Goal: Navigation & Orientation: Find specific page/section

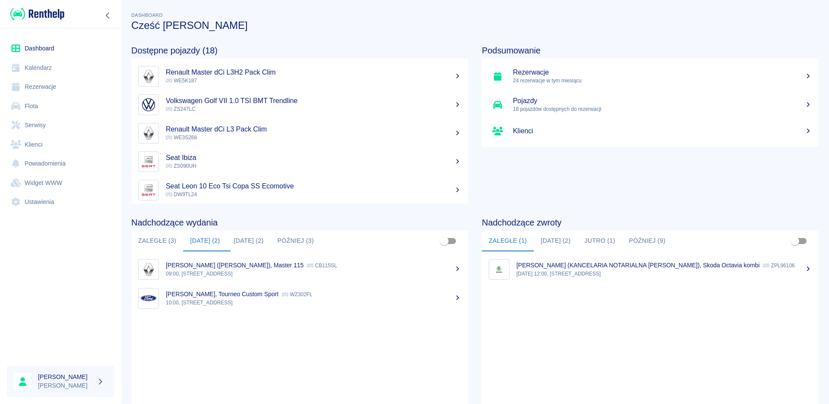
click at [245, 242] on button "[DATE] (2)" at bounding box center [249, 241] width 44 height 21
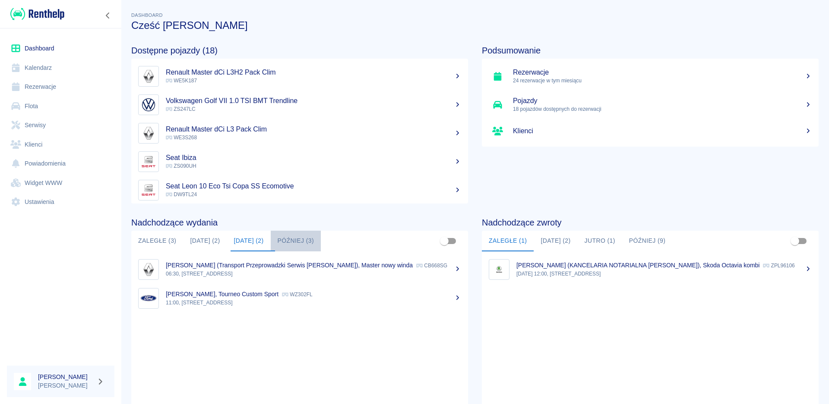
click at [303, 240] on button "Później (3)" at bounding box center [296, 241] width 51 height 21
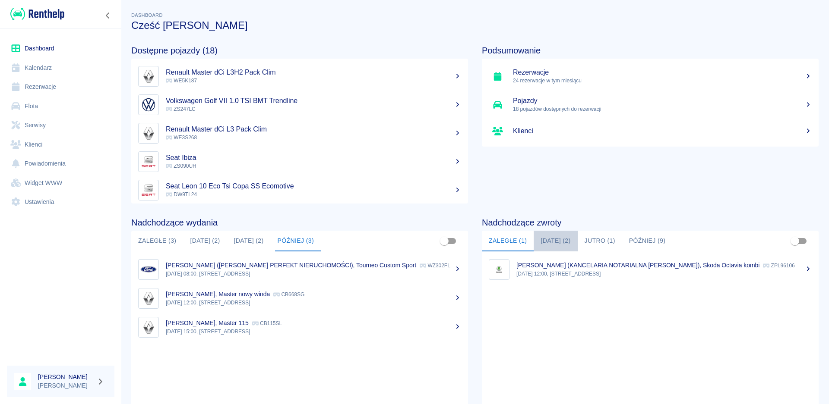
click at [546, 246] on button "Dzisiaj (2)" at bounding box center [555, 241] width 44 height 21
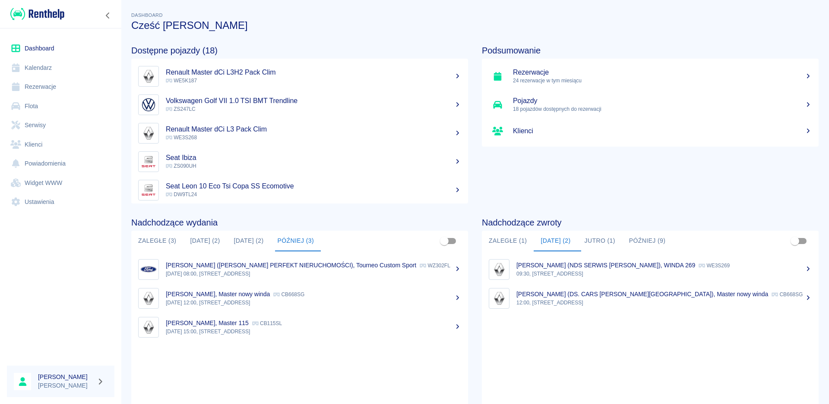
click at [593, 244] on button "Jutro (1)" at bounding box center [600, 241] width 44 height 21
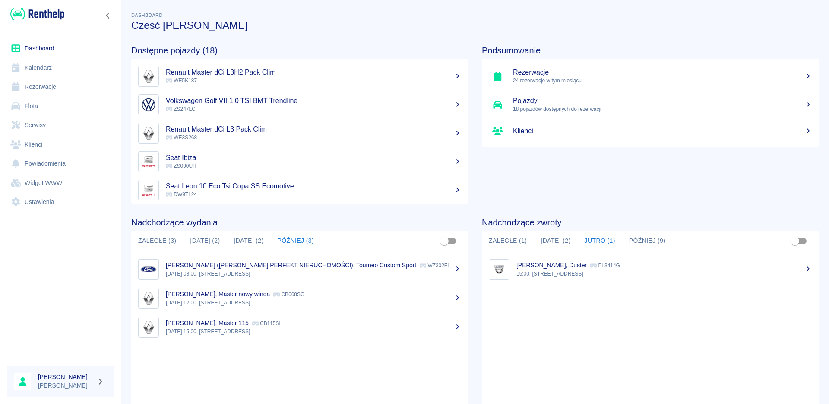
click at [198, 240] on button "Dzisiaj (2)" at bounding box center [205, 241] width 44 height 21
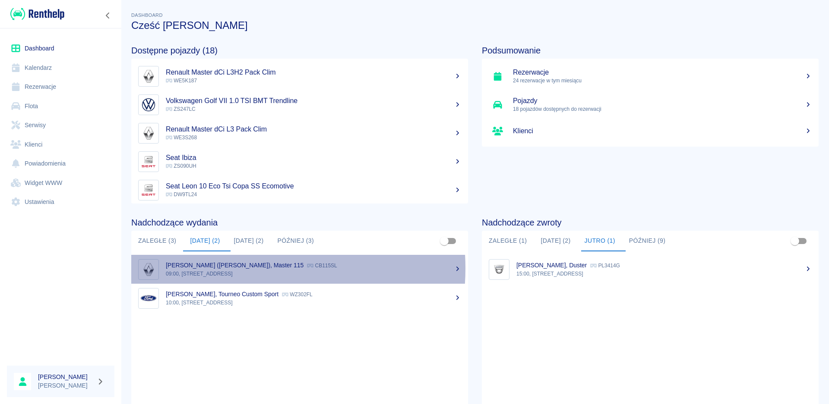
click at [228, 268] on p "Rafał Witorzeńć (Aga Agata Witorzenć), Master 115" at bounding box center [235, 265] width 138 height 7
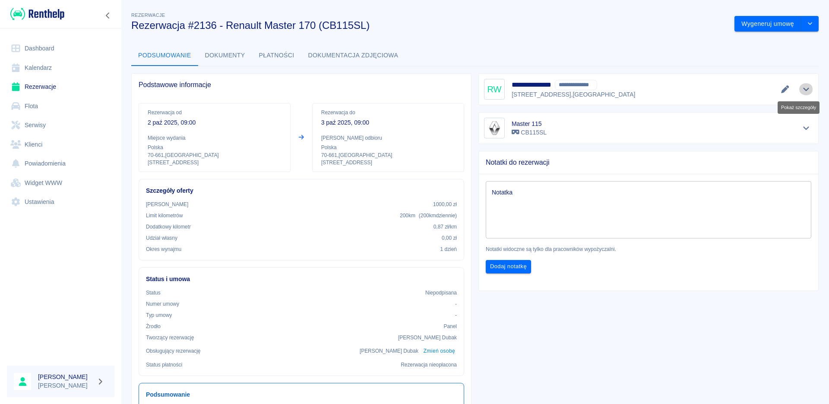
click at [799, 88] on button "Pokaż szczegóły" at bounding box center [806, 89] width 14 height 12
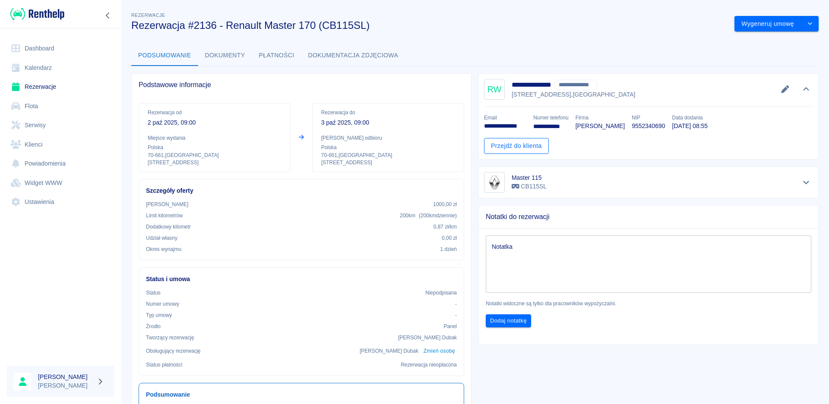
click at [521, 147] on link "Przejdź do klienta" at bounding box center [516, 146] width 65 height 16
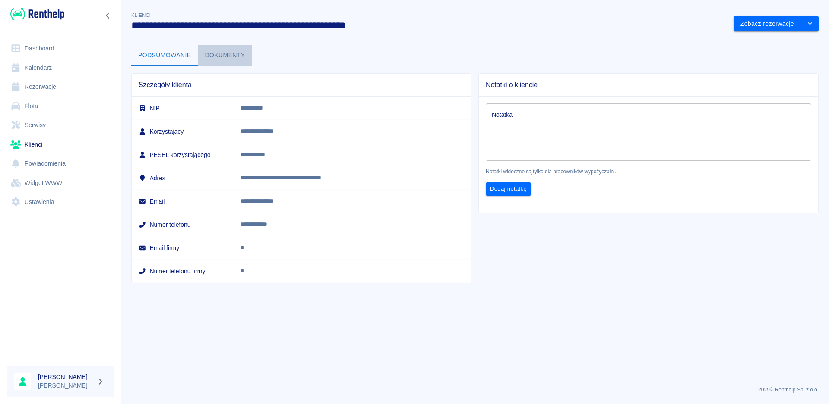
click at [229, 49] on button "Dokumenty" at bounding box center [225, 55] width 54 height 21
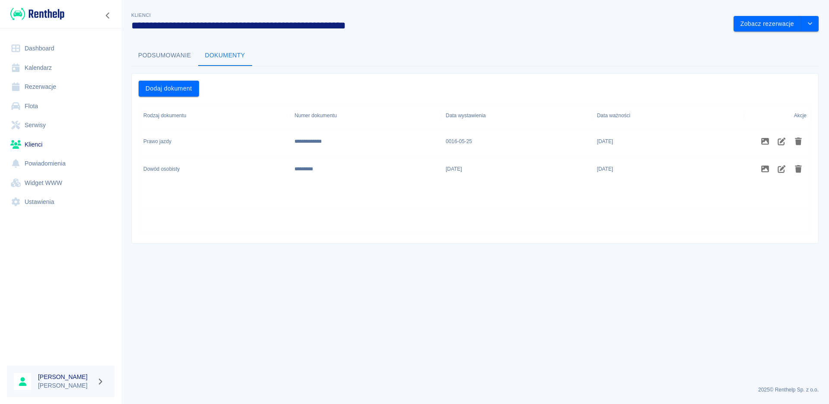
click at [165, 56] on button "Podsumowanie" at bounding box center [164, 55] width 67 height 21
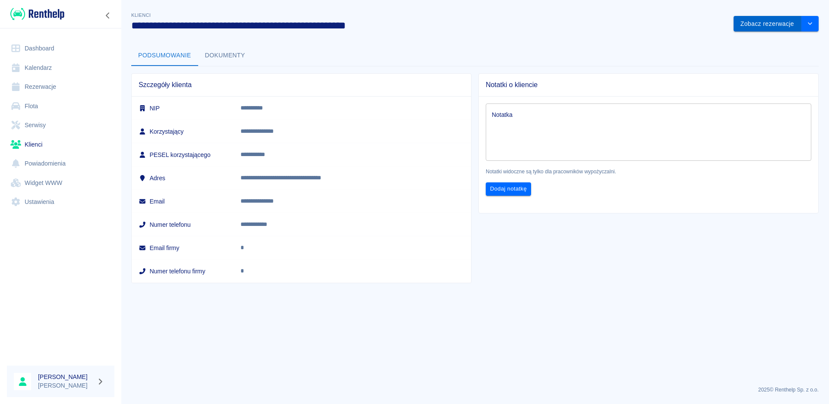
click at [780, 22] on button "Zobacz rezerwacje" at bounding box center [767, 24] width 68 height 16
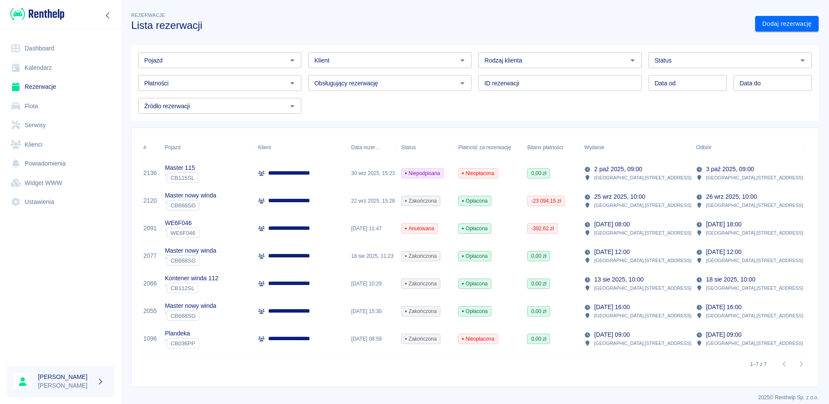
type input "Rafał Witorzeńć - Aga Agata Witorzenć (NIP: 9552340690) (+48792949111)"
click at [311, 168] on div "**********" at bounding box center [300, 174] width 93 height 28
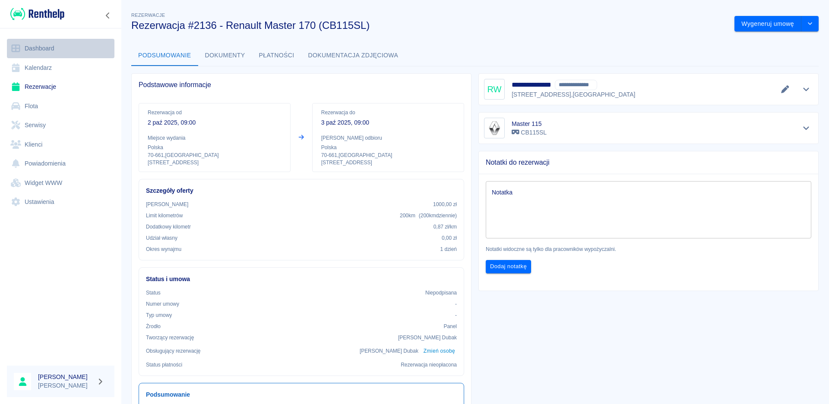
click at [41, 51] on link "Dashboard" at bounding box center [60, 48] width 107 height 19
